Goal: Navigation & Orientation: Find specific page/section

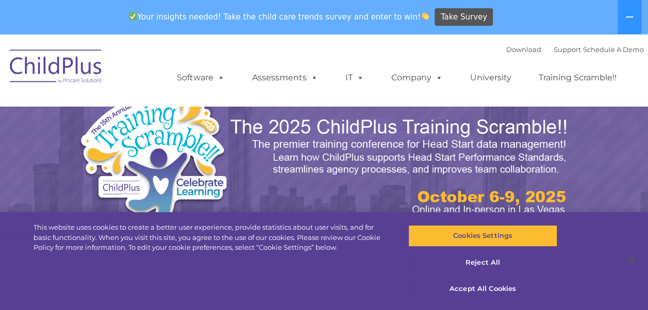
select select "MEDIUM"
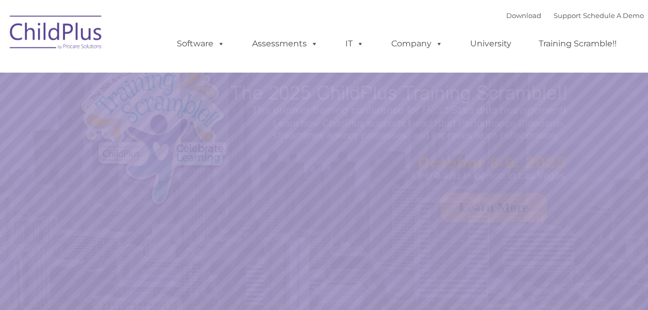
select select "MEDIUM"
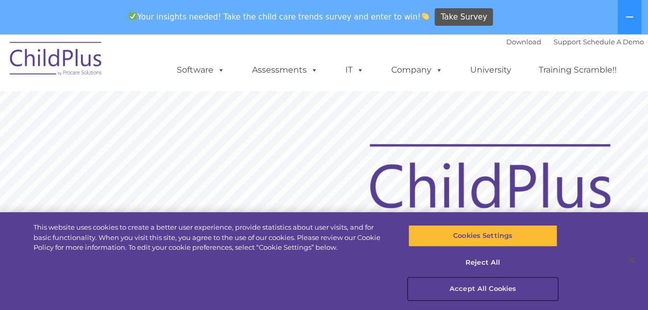
click at [472, 292] on button "Accept All Cookies" at bounding box center [482, 289] width 149 height 22
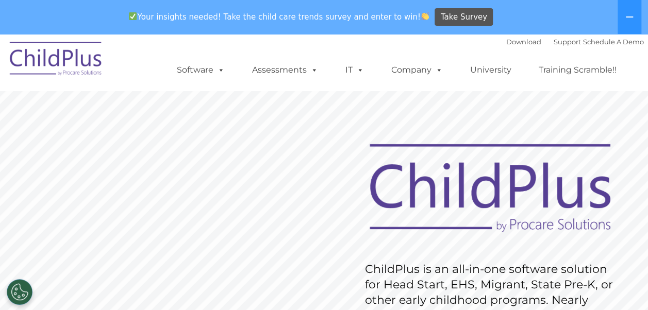
click at [472, 292] on rs-layer "ChildPlus is an all-in-one software solution for Head Start, EHS, Migrant, Stat…" at bounding box center [493, 316] width 256 height 108
